Goal: Transaction & Acquisition: Purchase product/service

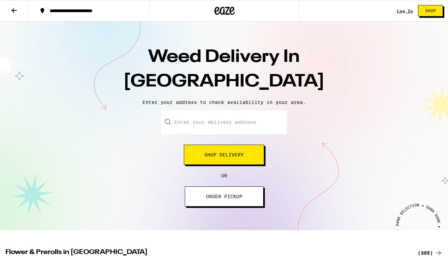
click at [218, 159] on button "Shop Delivery" at bounding box center [224, 155] width 80 height 20
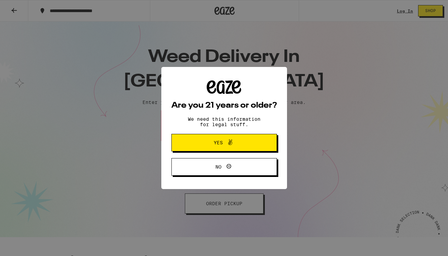
click at [228, 137] on button "Yes" at bounding box center [225, 142] width 106 height 17
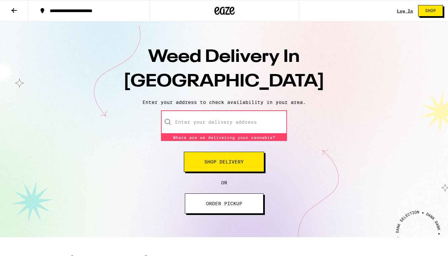
click at [246, 132] on input "Enter your delivery address" at bounding box center [224, 122] width 126 height 24
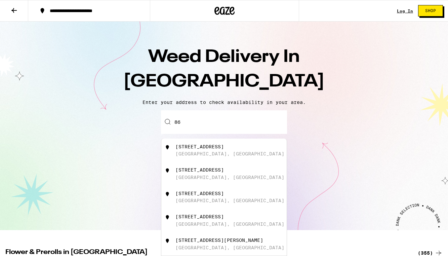
type input "861"
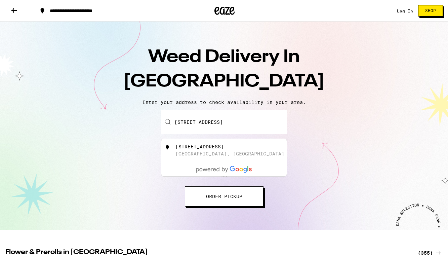
click at [209, 149] on div "[STREET_ADDRESS]" at bounding box center [200, 146] width 48 height 5
type input "[STREET_ADDRESS]"
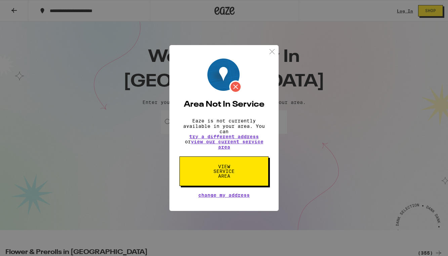
click at [272, 48] on img at bounding box center [272, 51] width 8 height 8
